Goal: Information Seeking & Learning: Learn about a topic

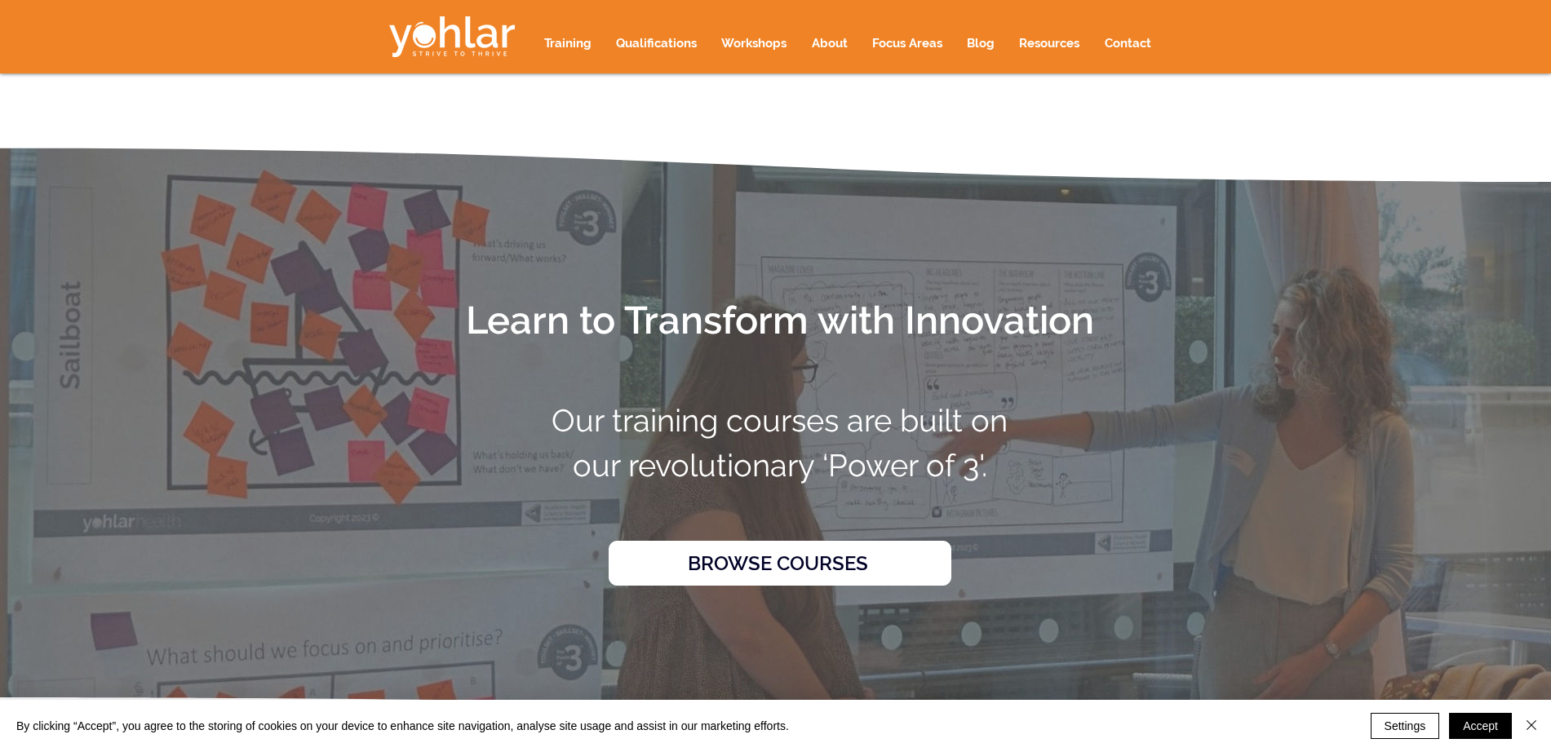
scroll to position [2234, 0]
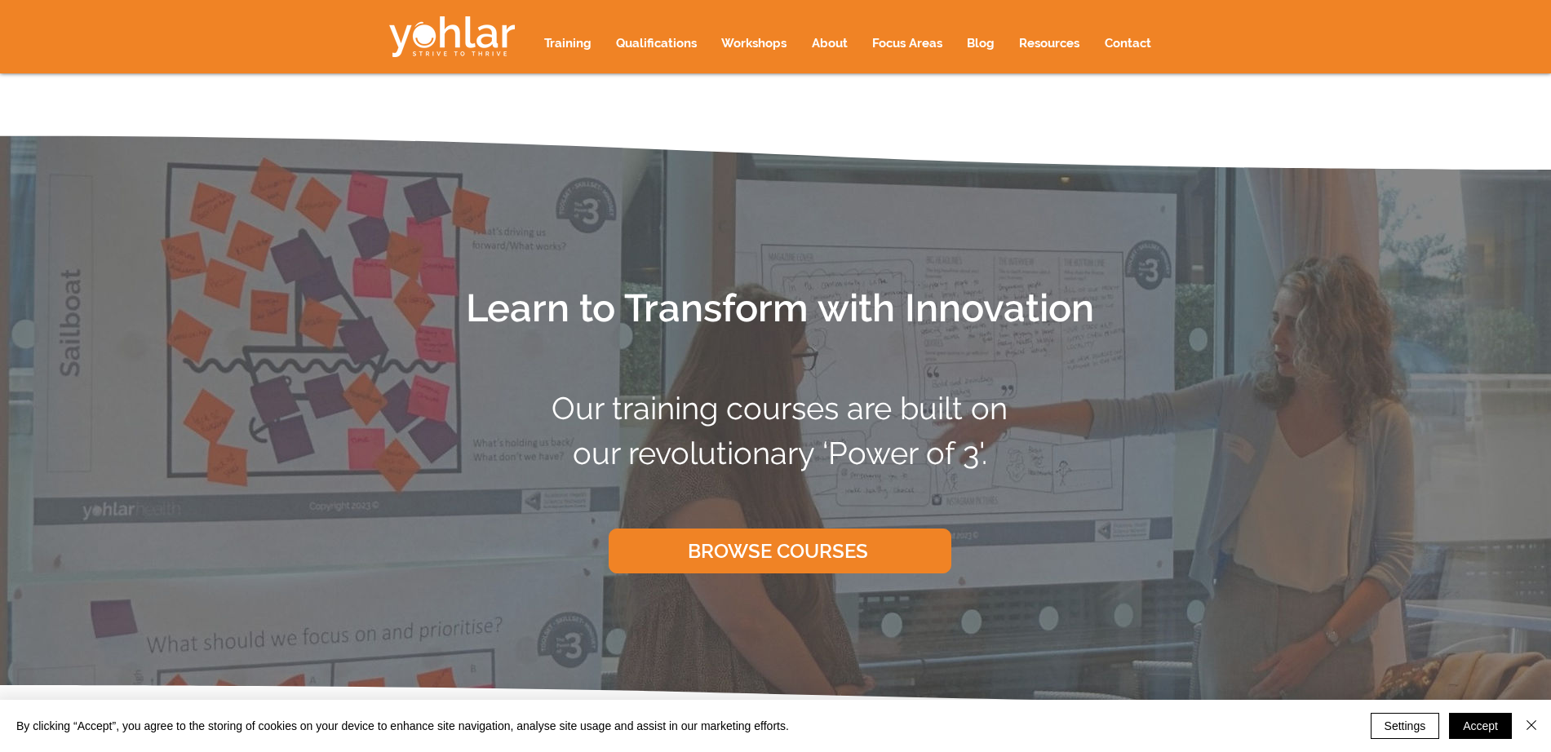
click at [806, 542] on span "BROWSE COURSES" at bounding box center [778, 551] width 180 height 24
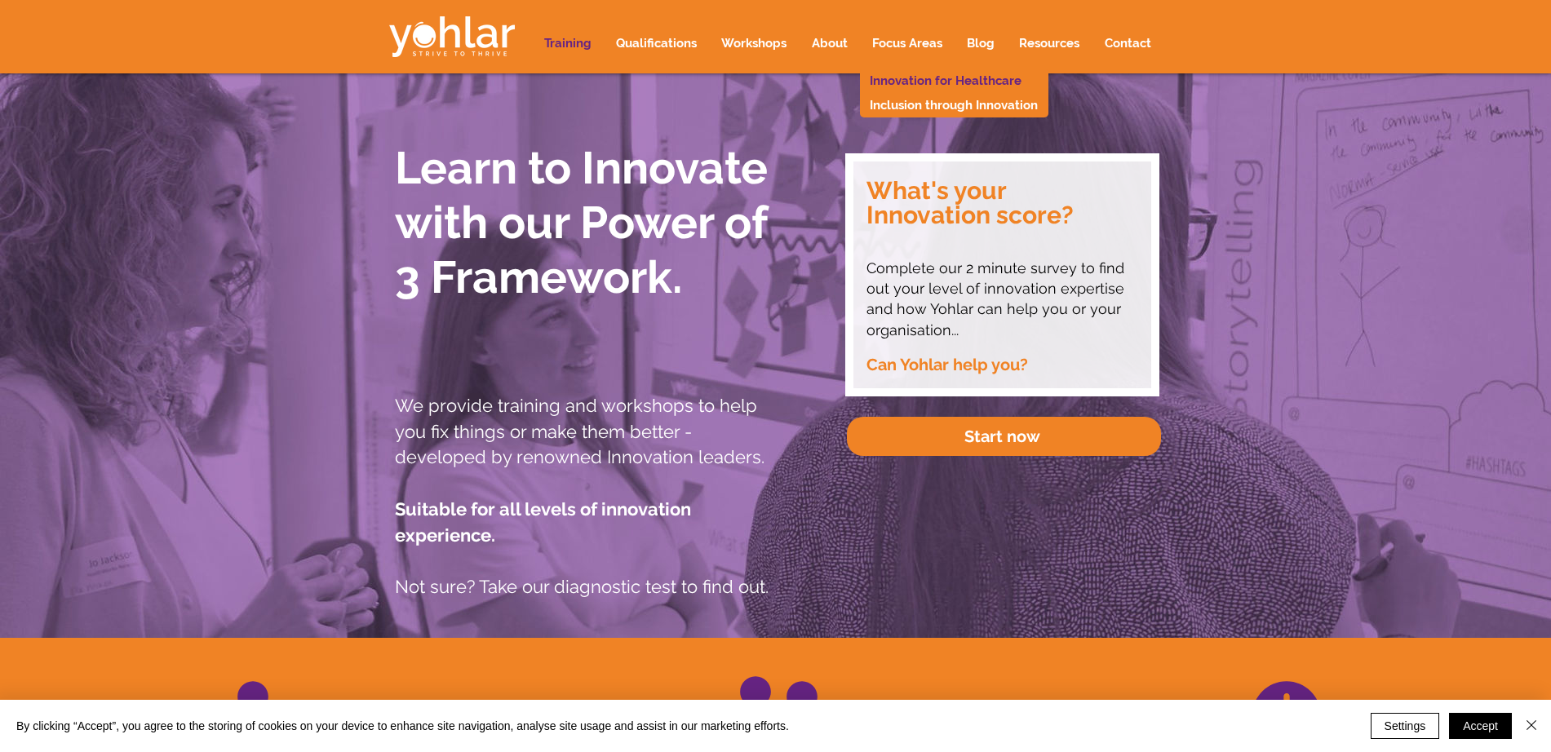
click at [911, 78] on p "Innovation for Healthcare" at bounding box center [946, 81] width 164 height 24
click at [909, 78] on p "Innovation for Healthcare" at bounding box center [946, 81] width 164 height 24
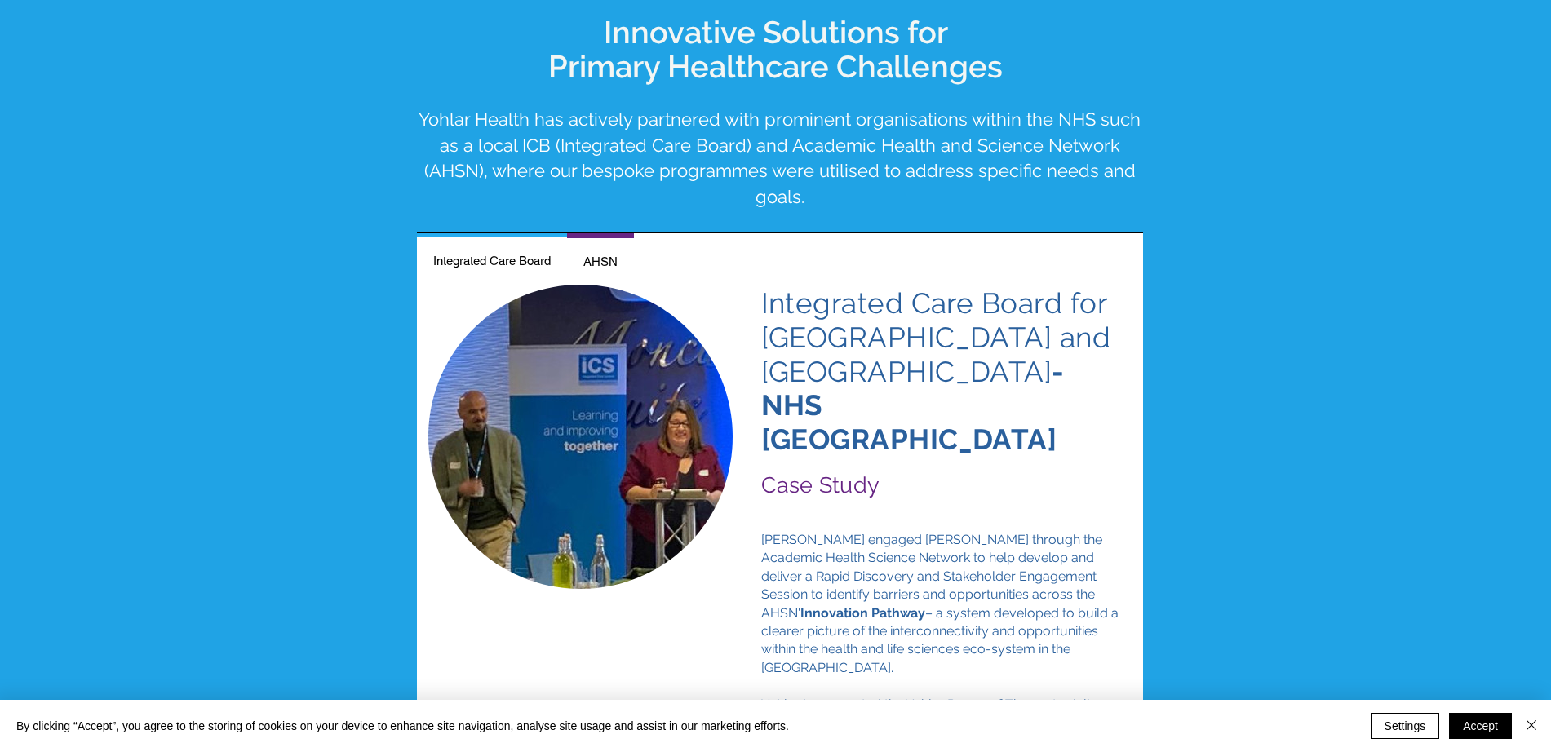
scroll to position [2685, 0]
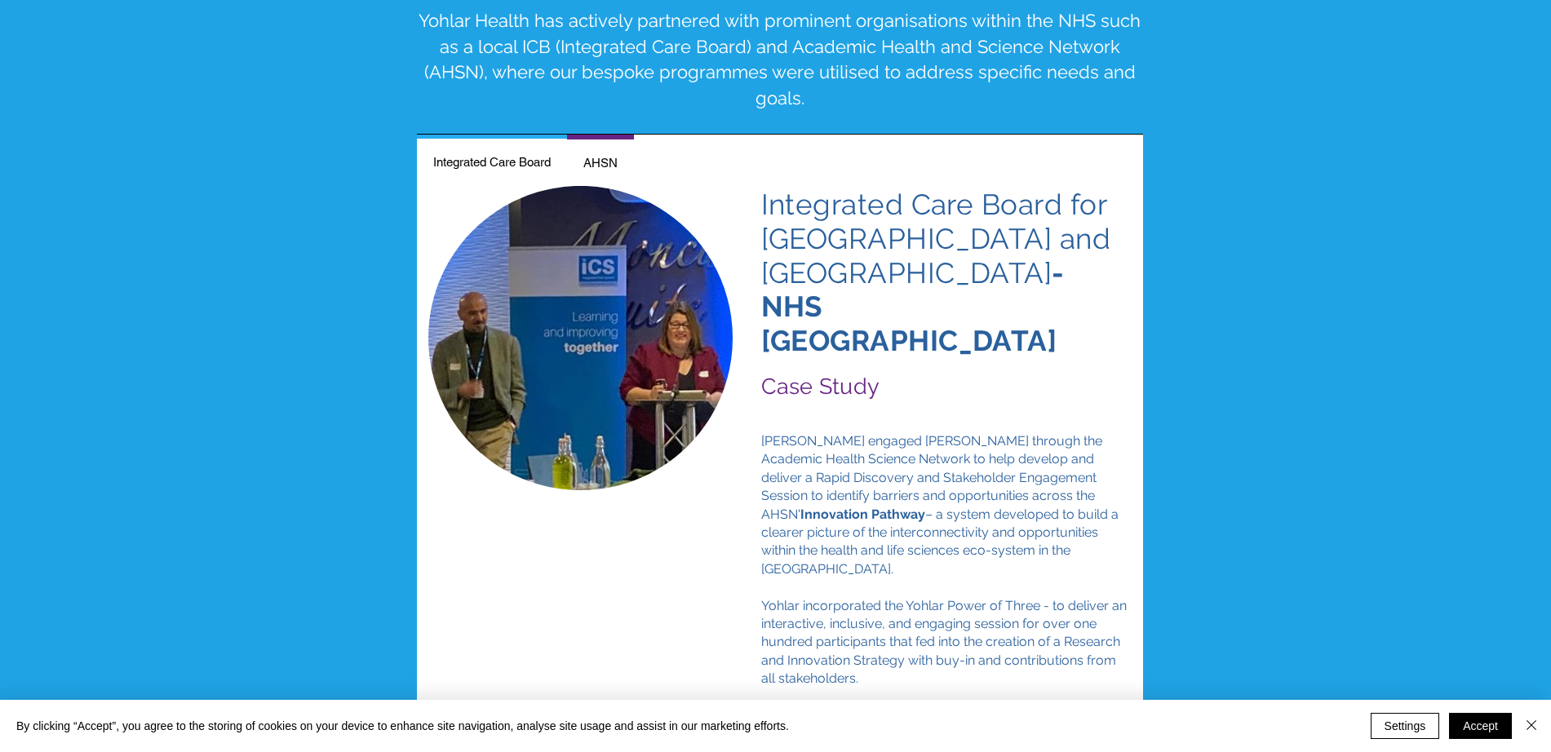
drag, startPoint x: 764, startPoint y: 180, endPoint x: 941, endPoint y: 565, distance: 423.9
click at [941, 565] on div "Integrated Care Board for North East and Cumbria - NHS England Case Study Aejaz…" at bounding box center [780, 453] width 726 height 535
click at [1358, 264] on div at bounding box center [775, 388] width 1551 height 1026
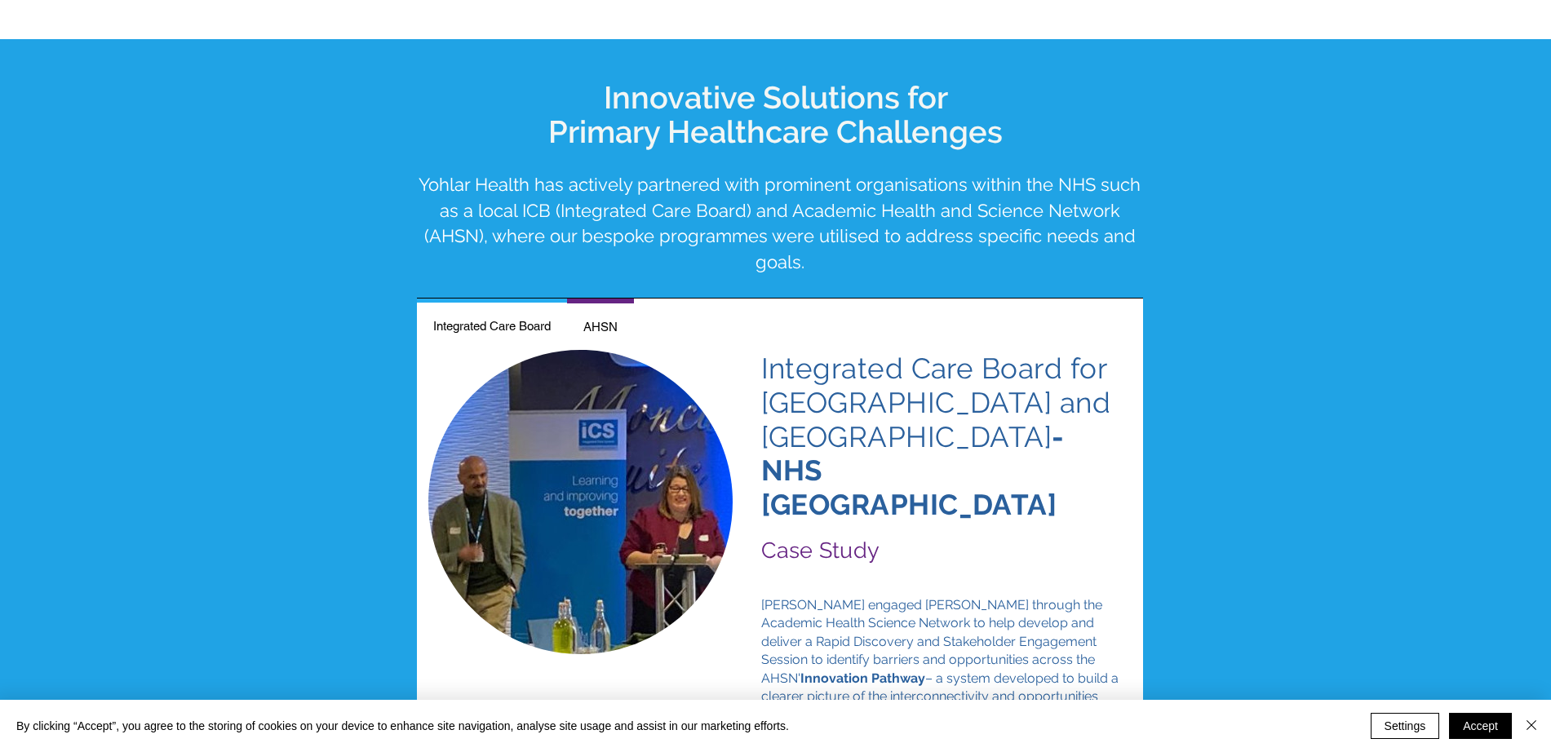
scroll to position [2694, 0]
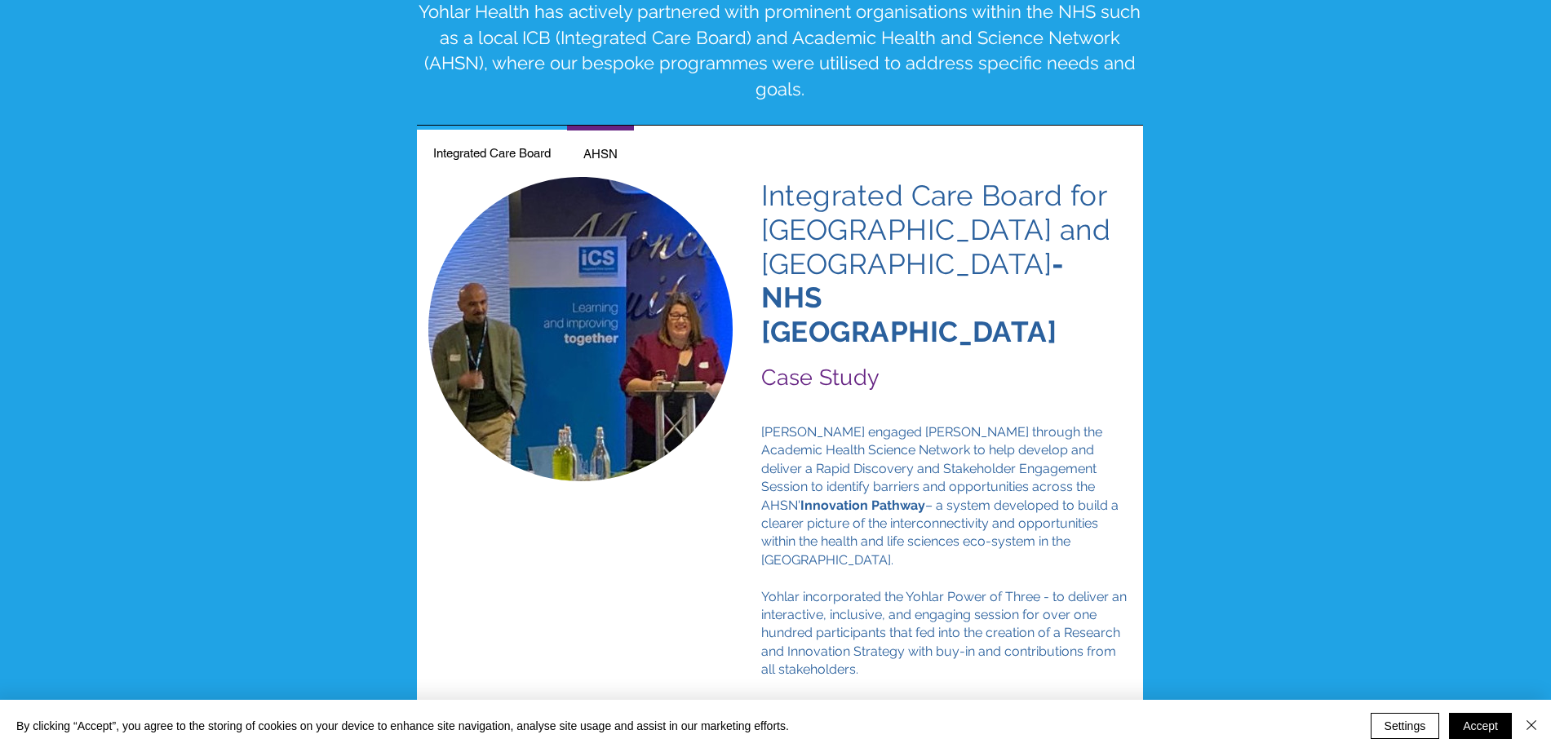
drag, startPoint x: 765, startPoint y: 165, endPoint x: 839, endPoint y: 404, distance: 250.4
click at [916, 549] on div "Integrated Care Board for North East and Cumbria - NHS England Case Study Aejaz…" at bounding box center [780, 444] width 726 height 535
copy div "Integrated Care Board for North East and Cumbria - NHS England Case Study Aejaz…"
